Goal: Task Accomplishment & Management: Manage account settings

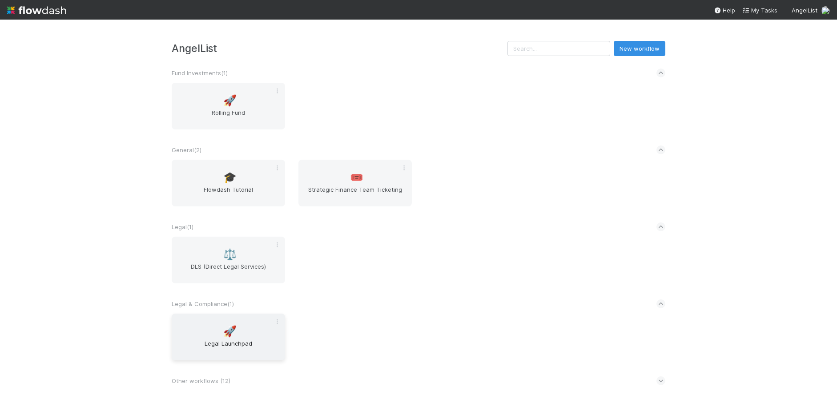
click at [220, 347] on span "Legal Launchpad" at bounding box center [228, 348] width 106 height 18
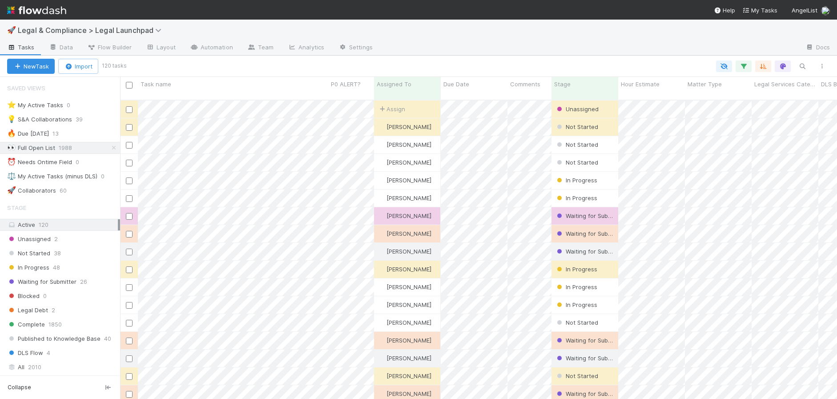
scroll to position [299, 711]
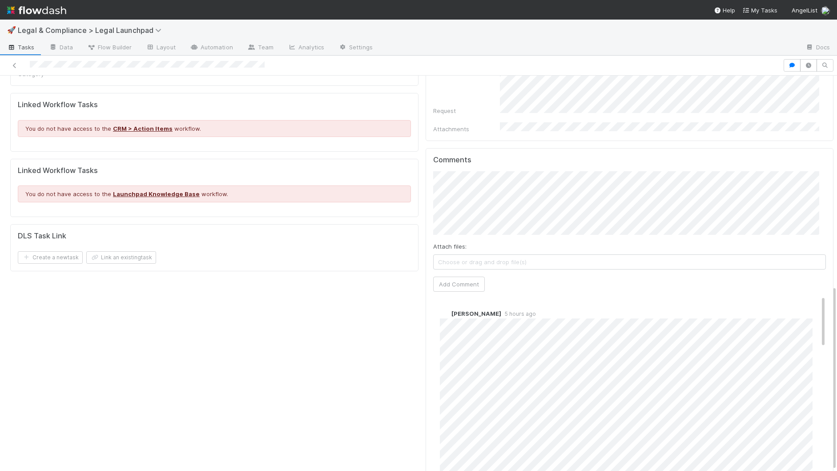
scroll to position [451, 0]
click at [404, 392] on div "Details Edit Task name Due Date P0 ALERT? Matter Type Hour Estimate Planned Ont…" at bounding box center [215, 71] width 416 height 840
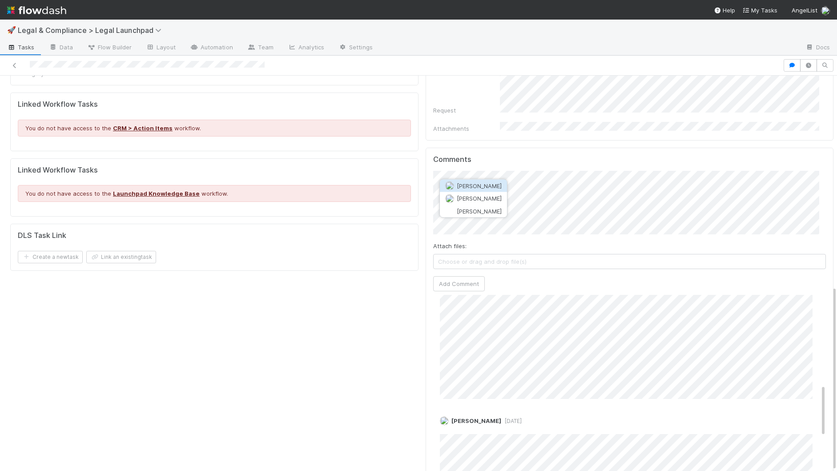
click at [499, 183] on span "[PERSON_NAME]" at bounding box center [479, 185] width 45 height 7
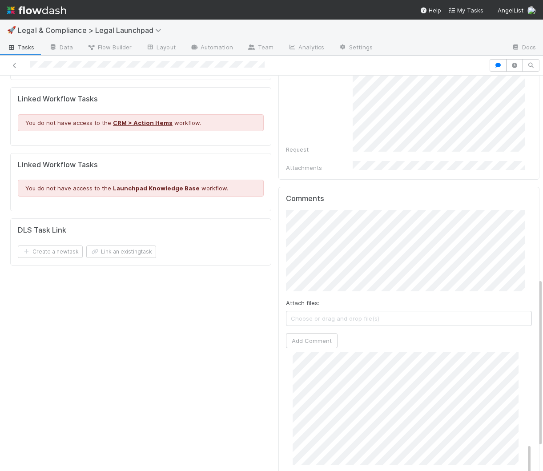
scroll to position [474, 0]
click at [301, 333] on button "Add Comment" at bounding box center [312, 340] width 52 height 15
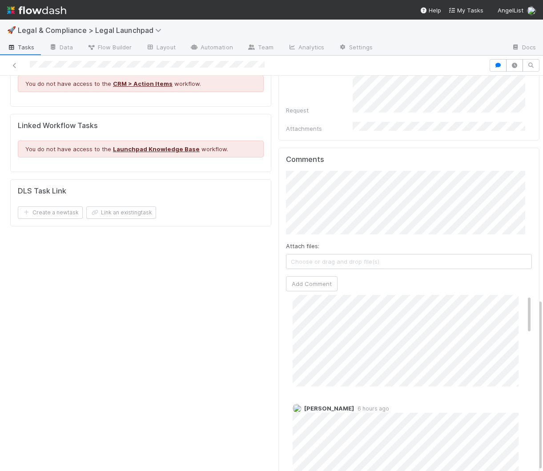
scroll to position [0, 0]
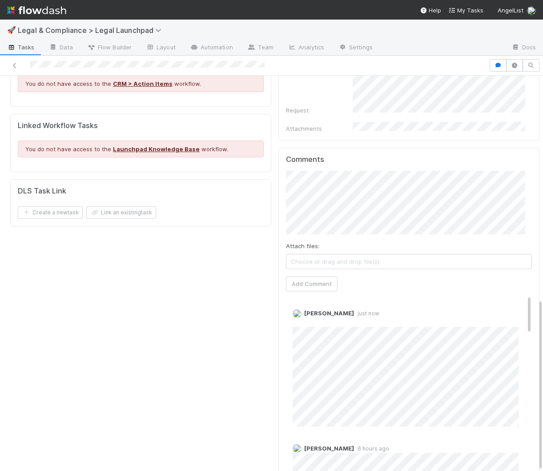
click at [437, 148] on div "Comments Attach files: Choose or drag and drop file(s) Add Comment Hye Jin Koh …" at bounding box center [409, 314] width 261 height 333
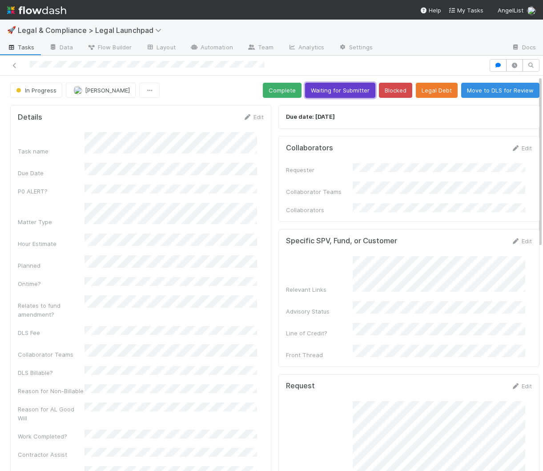
click at [341, 90] on button "Waiting for Submitter" at bounding box center [340, 90] width 70 height 15
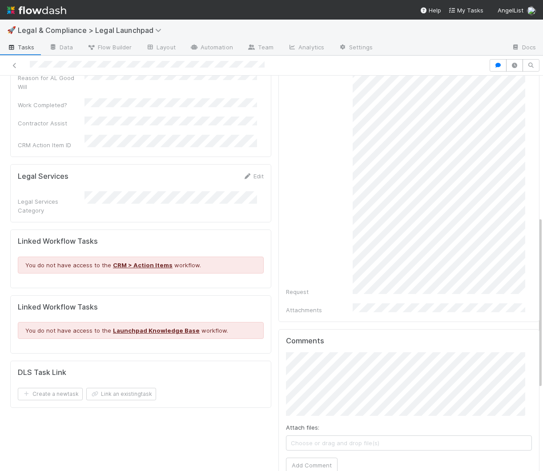
scroll to position [303, 0]
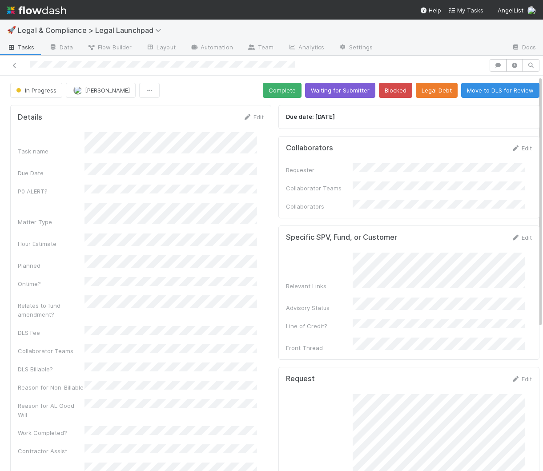
click at [408, 65] on div at bounding box center [245, 65] width 482 height 12
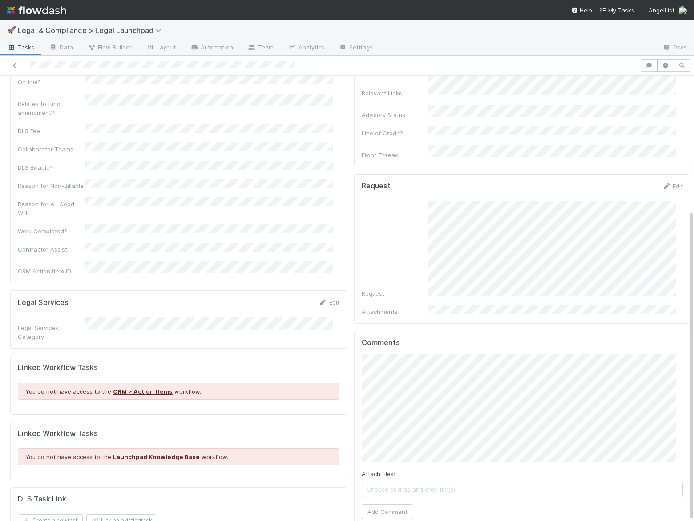
scroll to position [2, 0]
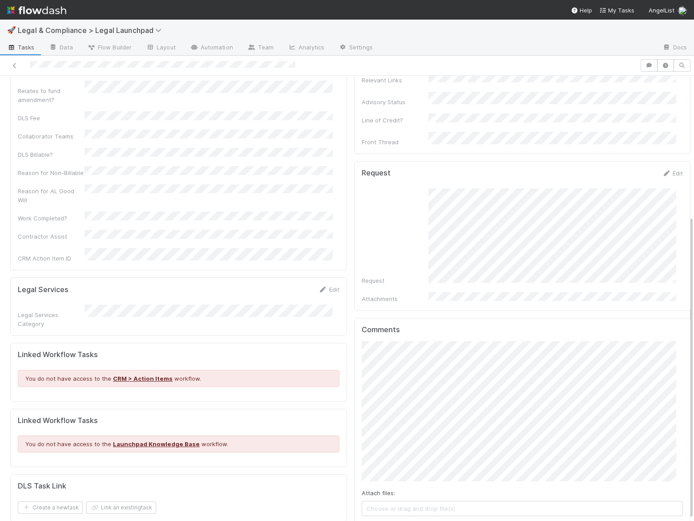
click at [351, 337] on div "Due date: 8/12/2025 Collaborators Edit Requester Collaborator Teams Collaborato…" at bounding box center [523, 227] width 344 height 664
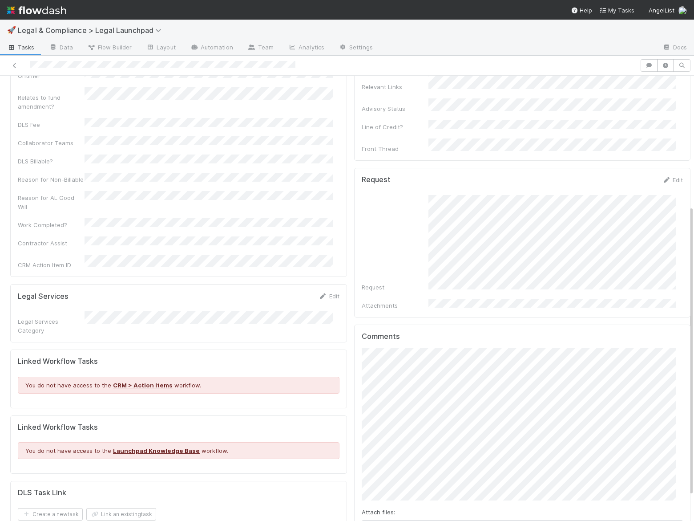
scroll to position [238, 0]
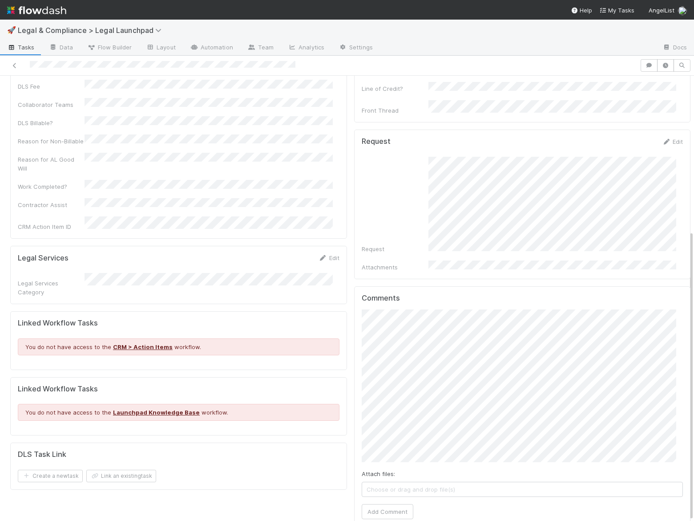
click at [543, 446] on div "Attach files: Choose or drag and drop file(s) Add Comment" at bounding box center [523, 414] width 322 height 210
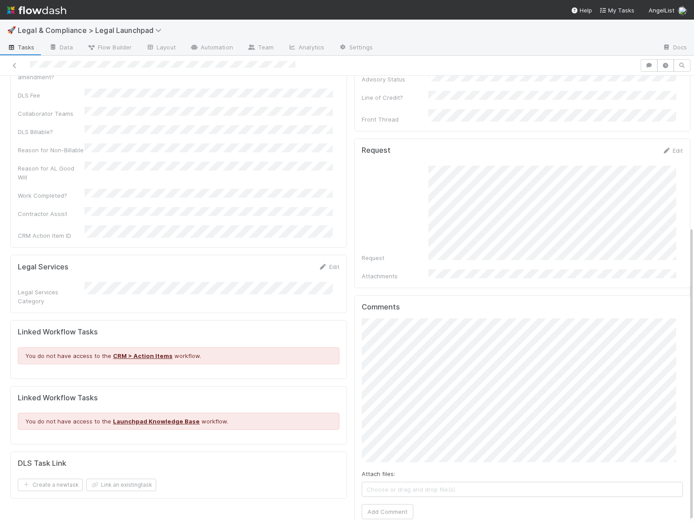
scroll to position [2, 0]
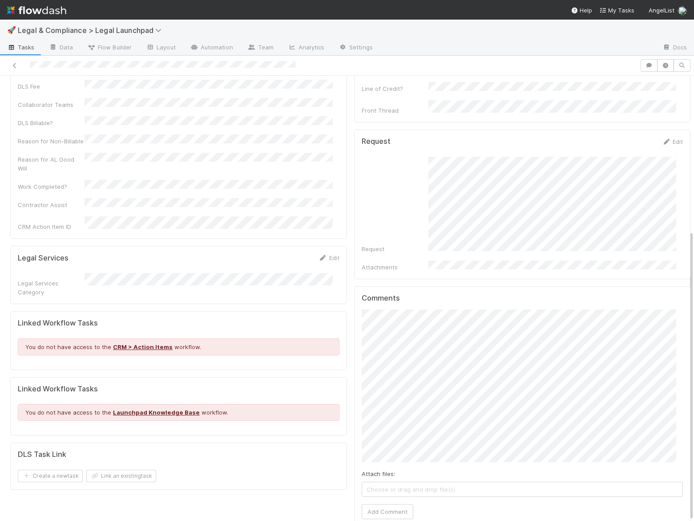
click at [354, 295] on div "Comments Attach files: Choose or drag and drop file(s) Add Comment" at bounding box center [522, 408] width 337 height 244
click at [390, 471] on button "Add Comment" at bounding box center [388, 511] width 52 height 15
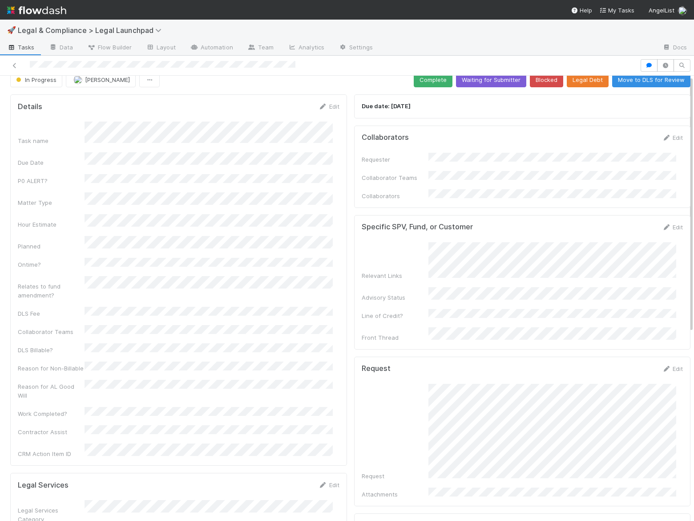
scroll to position [0, 0]
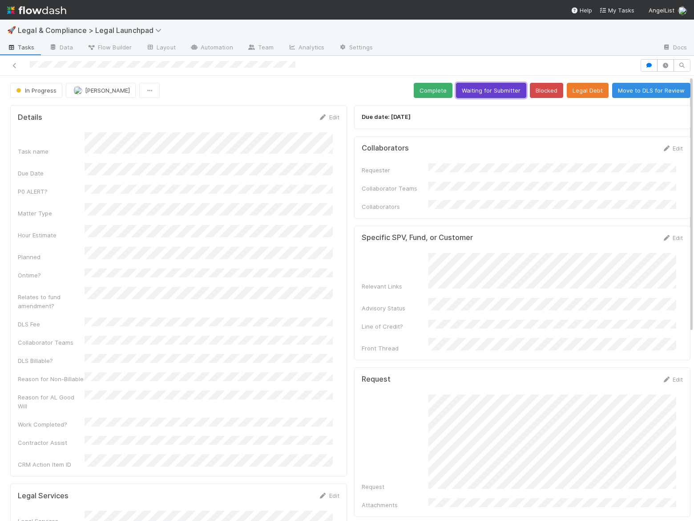
click at [475, 88] on button "Waiting for Submitter" at bounding box center [491, 90] width 70 height 15
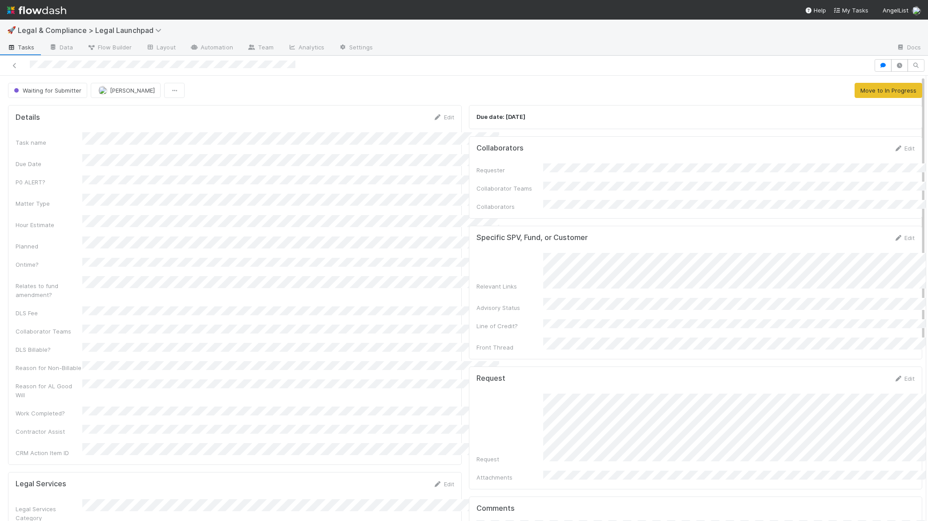
scroll to position [0, 2]
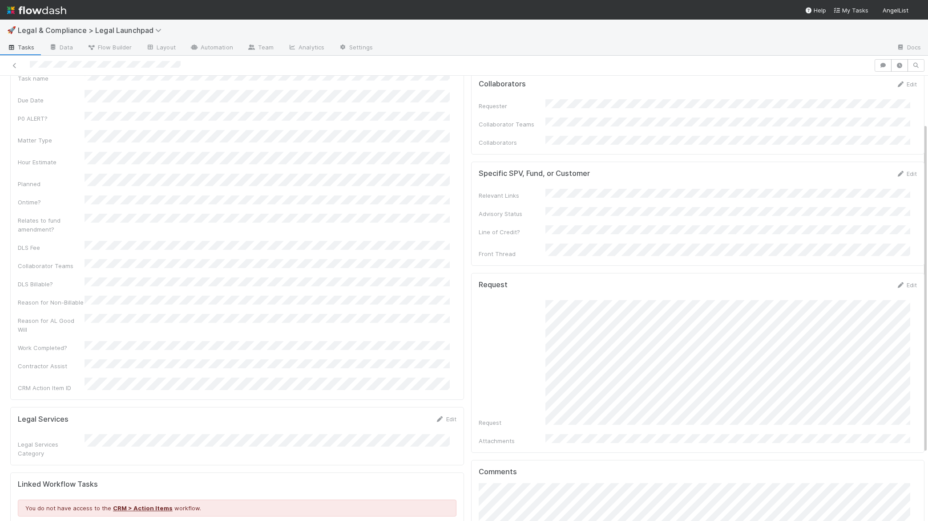
scroll to position [66, 0]
click at [787, 281] on form "Request Edit Request Attachments" at bounding box center [698, 361] width 439 height 165
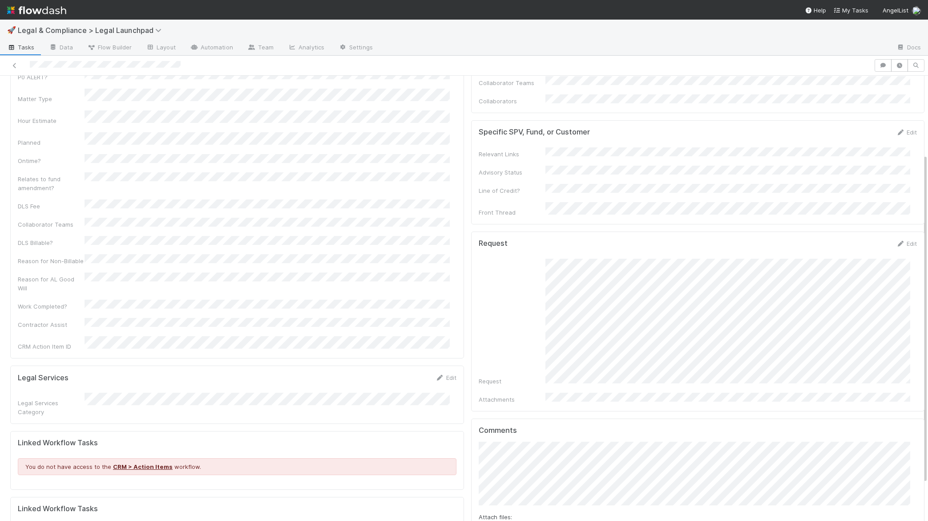
scroll to position [105, 0]
click at [533, 259] on div "Request" at bounding box center [698, 322] width 439 height 127
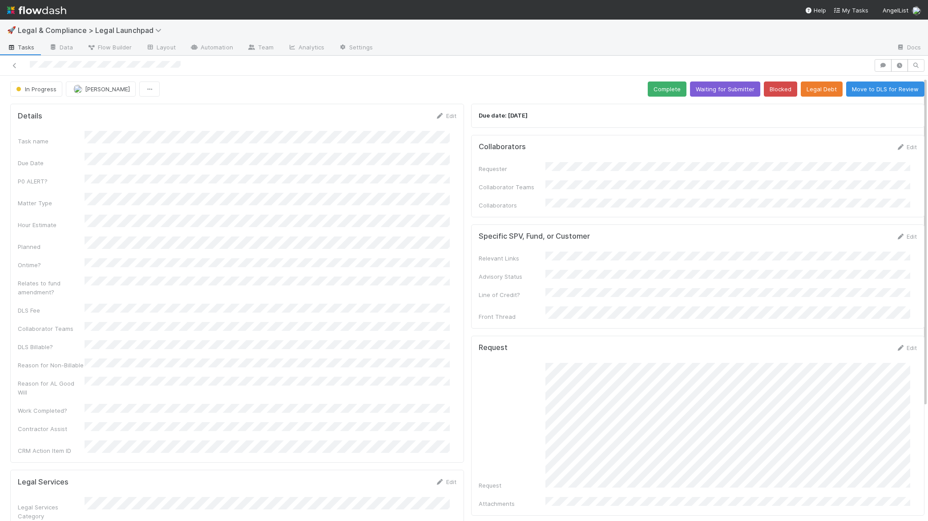
scroll to position [2, 0]
click at [687, 271] on div "Relevant Links Advisory Status Line of Credit? Front Thread" at bounding box center [698, 285] width 439 height 69
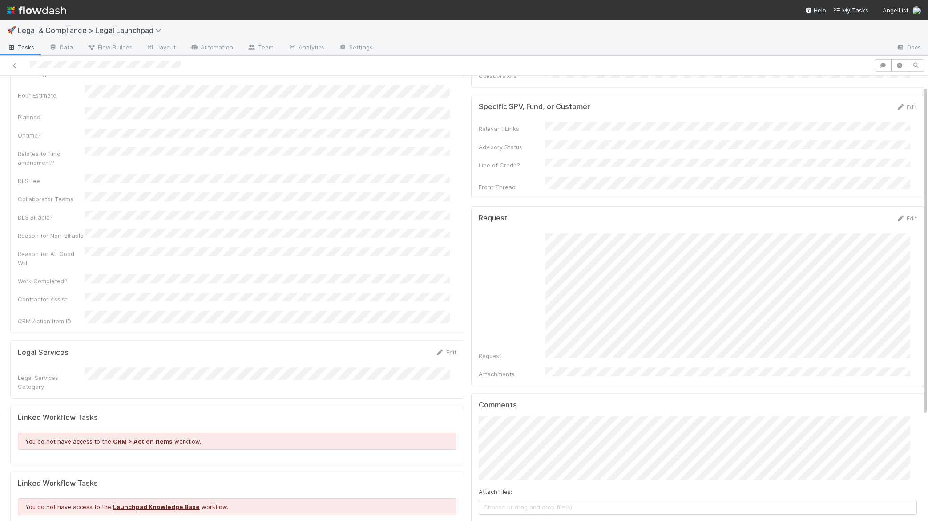
scroll to position [0, 0]
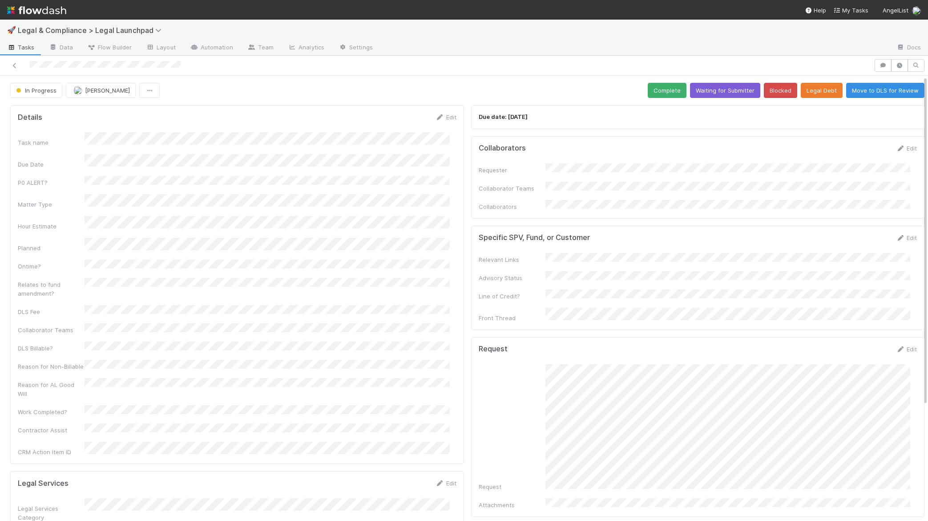
click at [524, 94] on div "In Progress Robin Sosnow Complete Waiting for Submitter Blocked Legal Debt Move…" at bounding box center [467, 90] width 914 height 15
click at [406, 84] on div "In Progress Robin Sosnow Complete Waiting for Submitter Blocked Legal Debt Move…" at bounding box center [467, 90] width 914 height 15
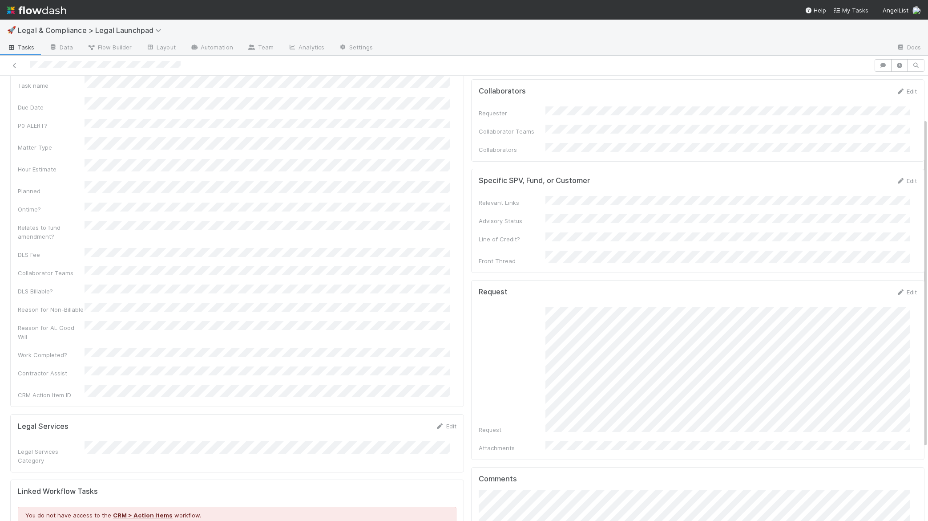
scroll to position [155, 0]
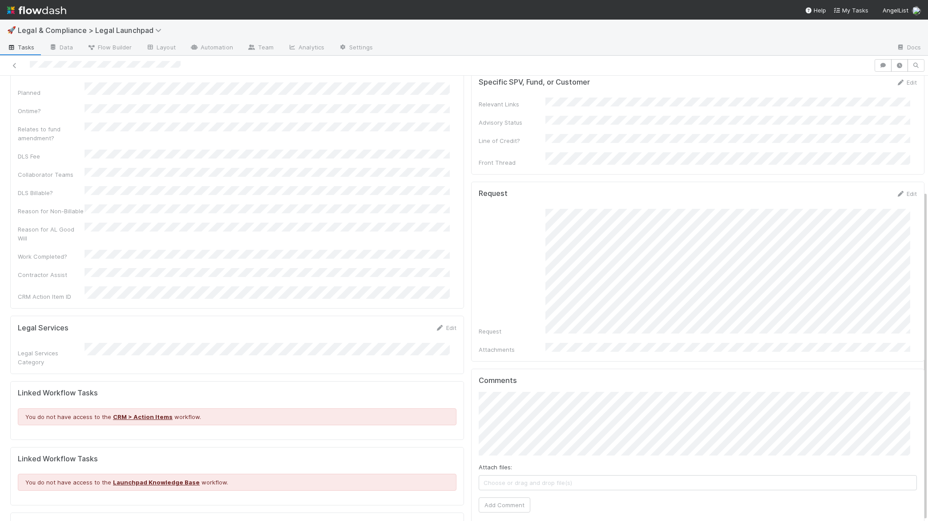
click at [419, 223] on div "Task name Due Date P0 ALERT? Matter Type Hour Estimate Planned Ontime? Relates …" at bounding box center [237, 139] width 439 height 324
click at [498, 499] on button "Add Comment" at bounding box center [505, 506] width 52 height 15
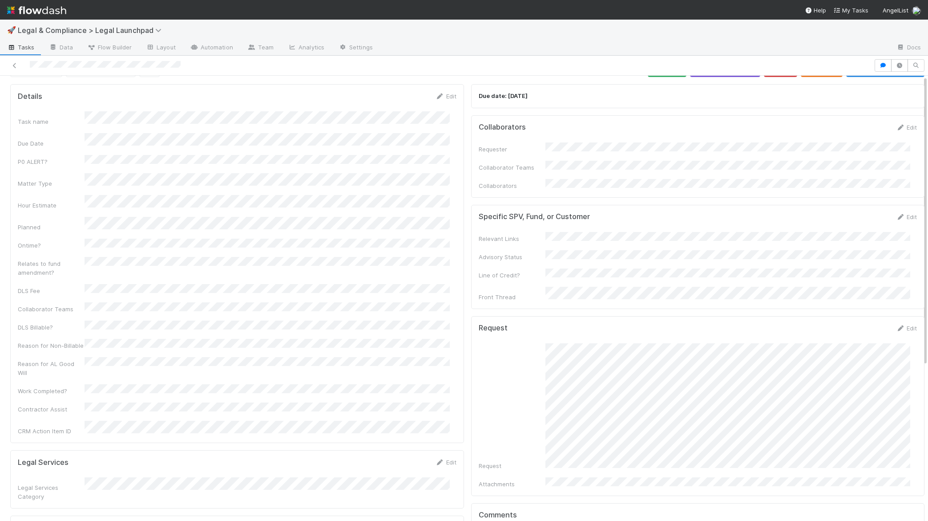
scroll to position [0, 0]
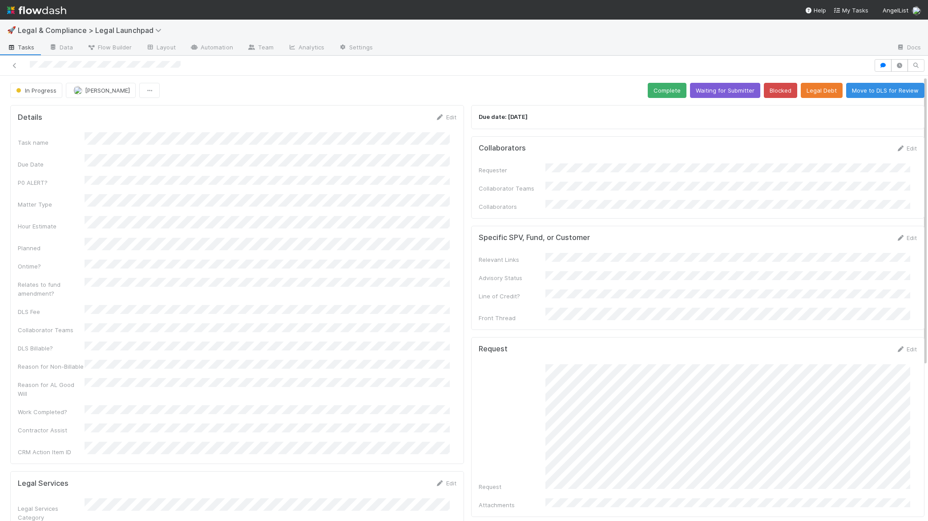
click at [392, 64] on div at bounding box center [437, 65] width 867 height 12
click at [519, 73] on div at bounding box center [464, 66] width 928 height 20
click at [264, 72] on div at bounding box center [464, 66] width 928 height 20
